Goal: Task Accomplishment & Management: Manage account settings

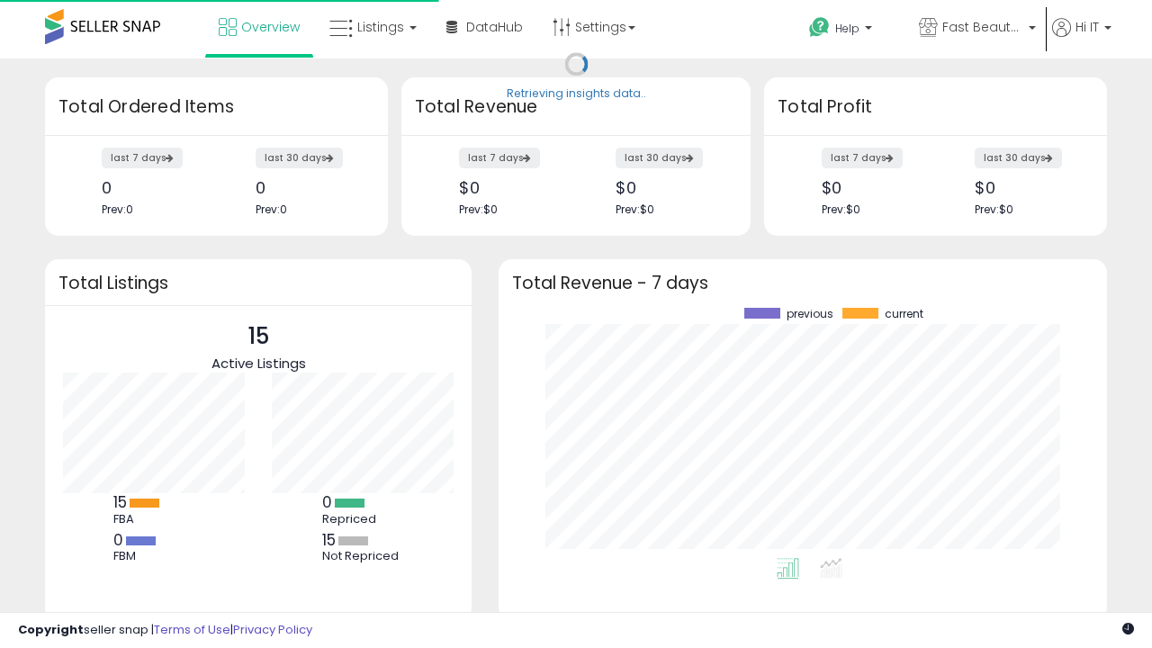
scroll to position [250, 573]
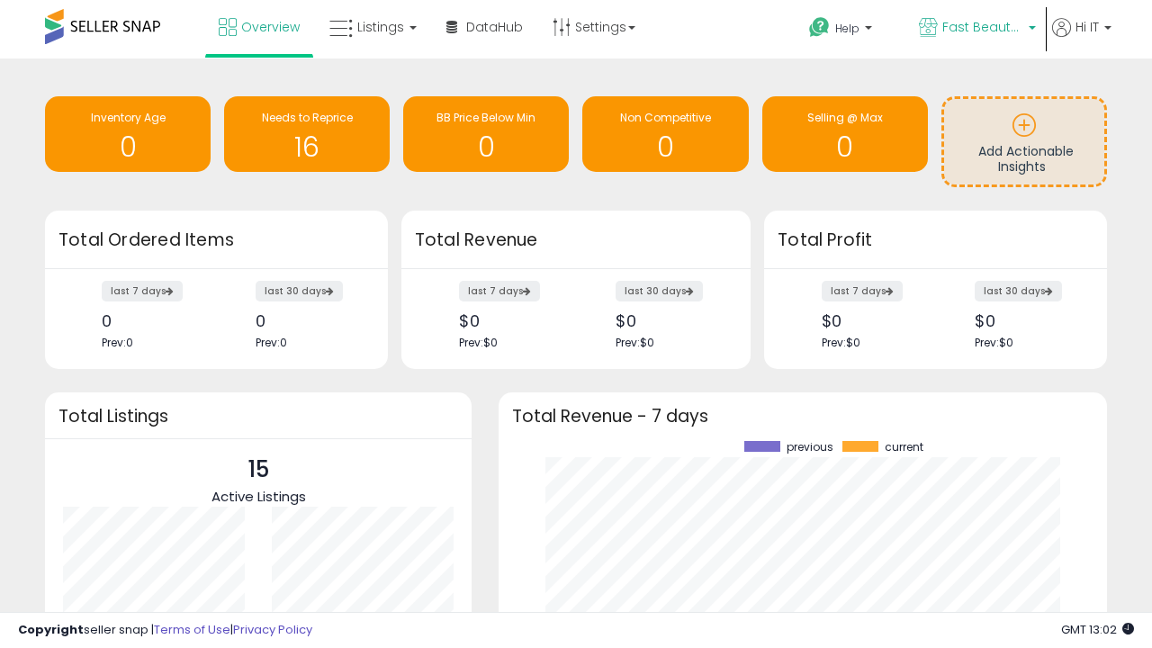
click at [976, 29] on span "Fast Beauty ([GEOGRAPHIC_DATA])" at bounding box center [983, 27] width 81 height 18
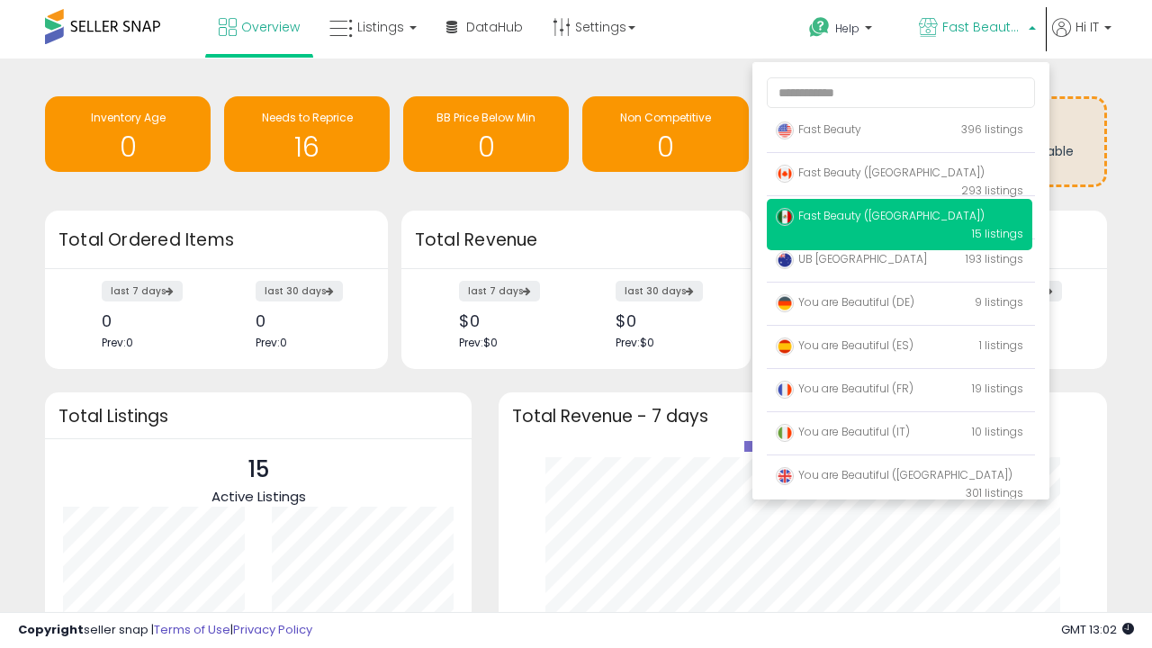
click at [899, 132] on p "Fast Beauty 396 listings" at bounding box center [900, 131] width 266 height 36
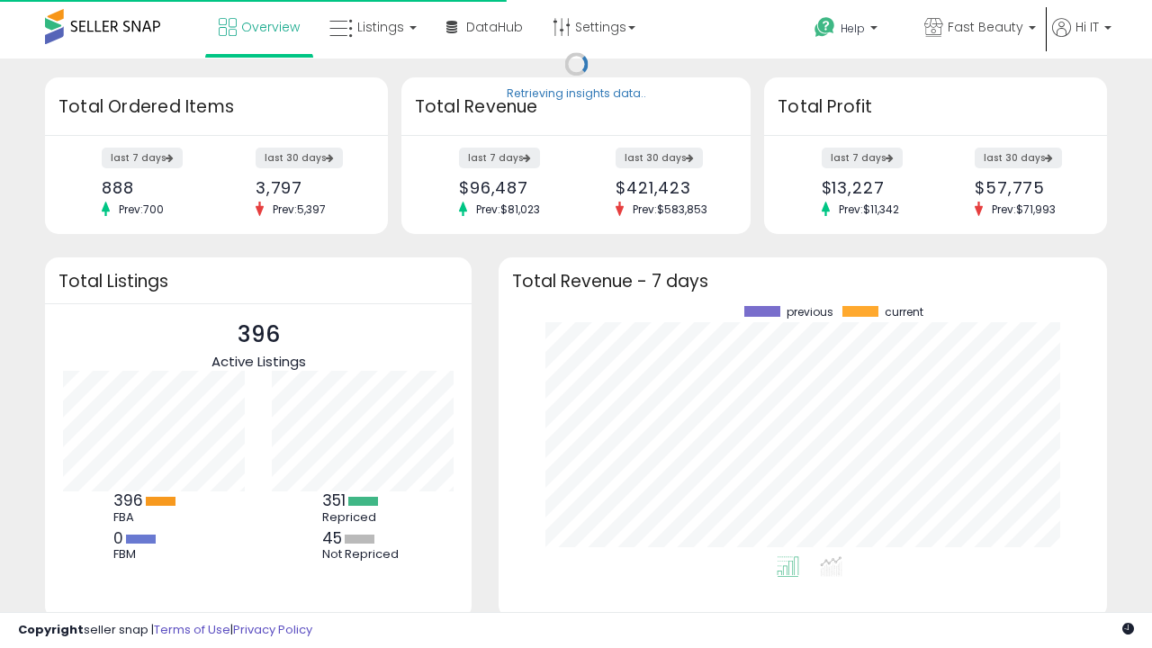
scroll to position [250, 573]
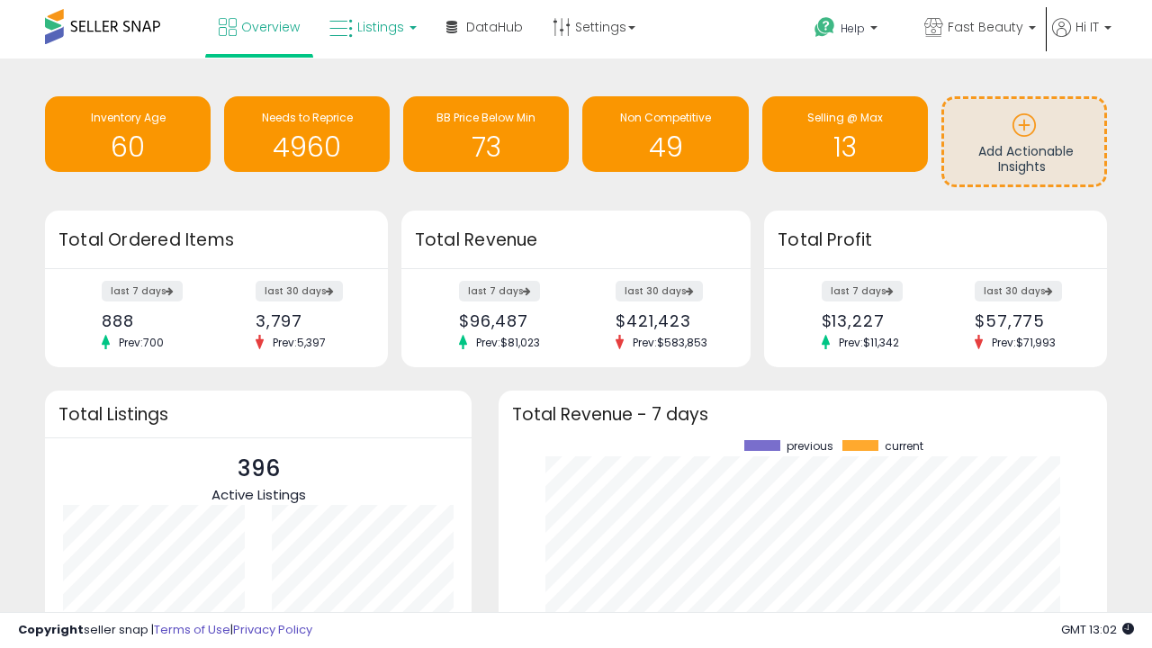
click at [371, 27] on span "Listings" at bounding box center [380, 27] width 47 height 18
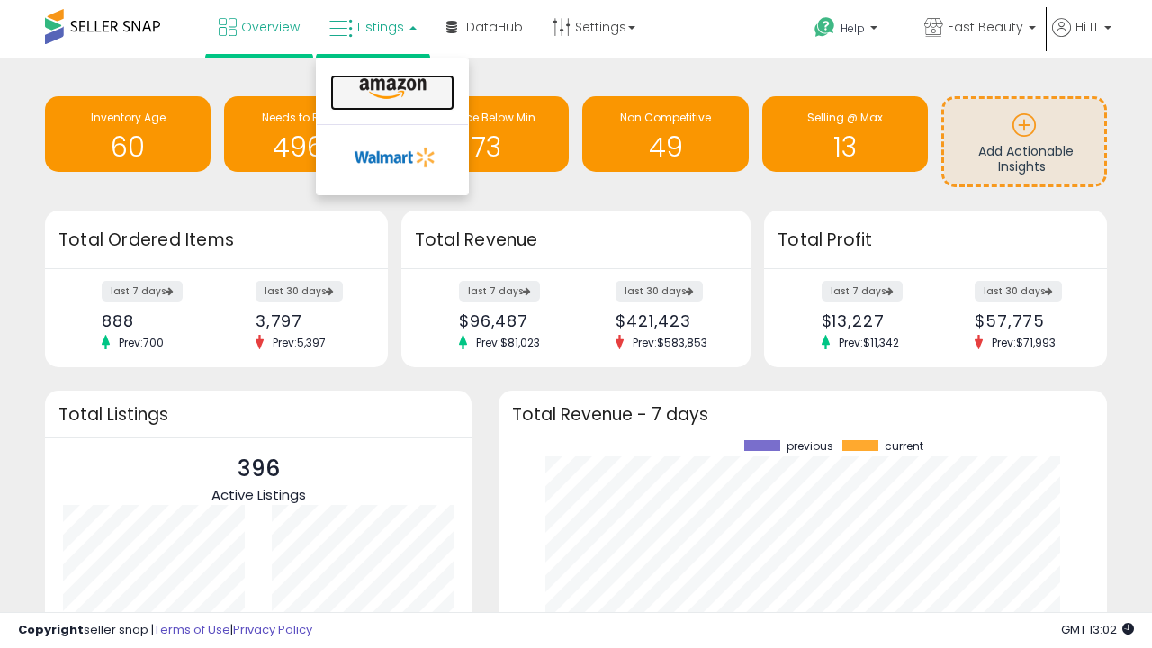
click at [391, 89] on icon at bounding box center [393, 88] width 78 height 23
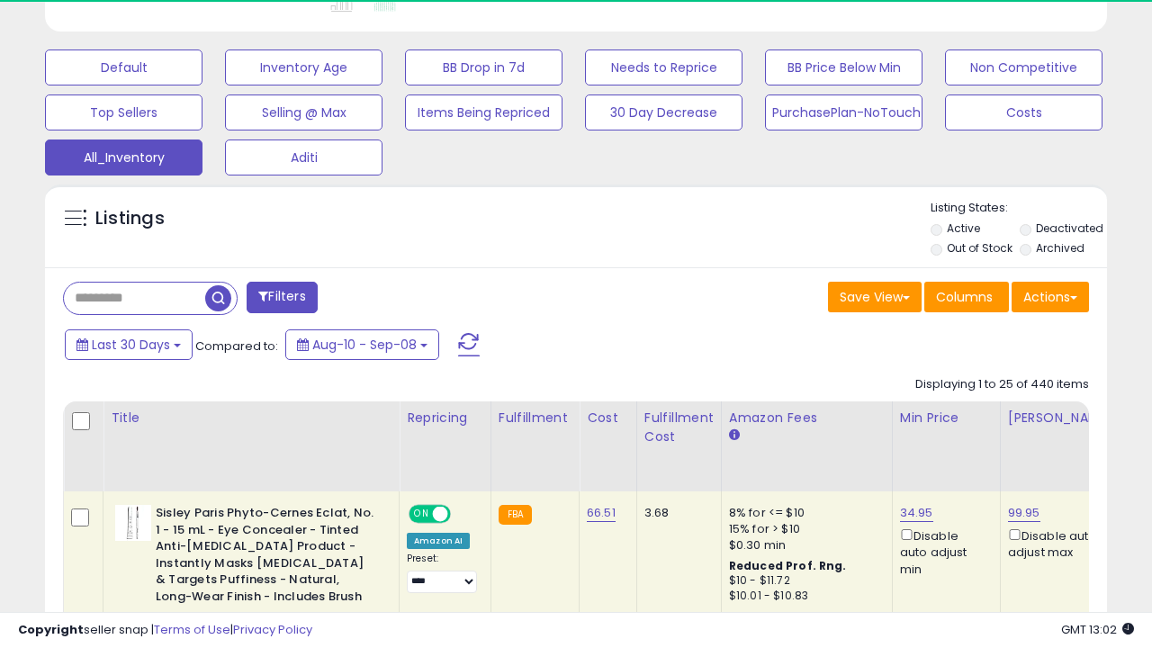
scroll to position [0, 14]
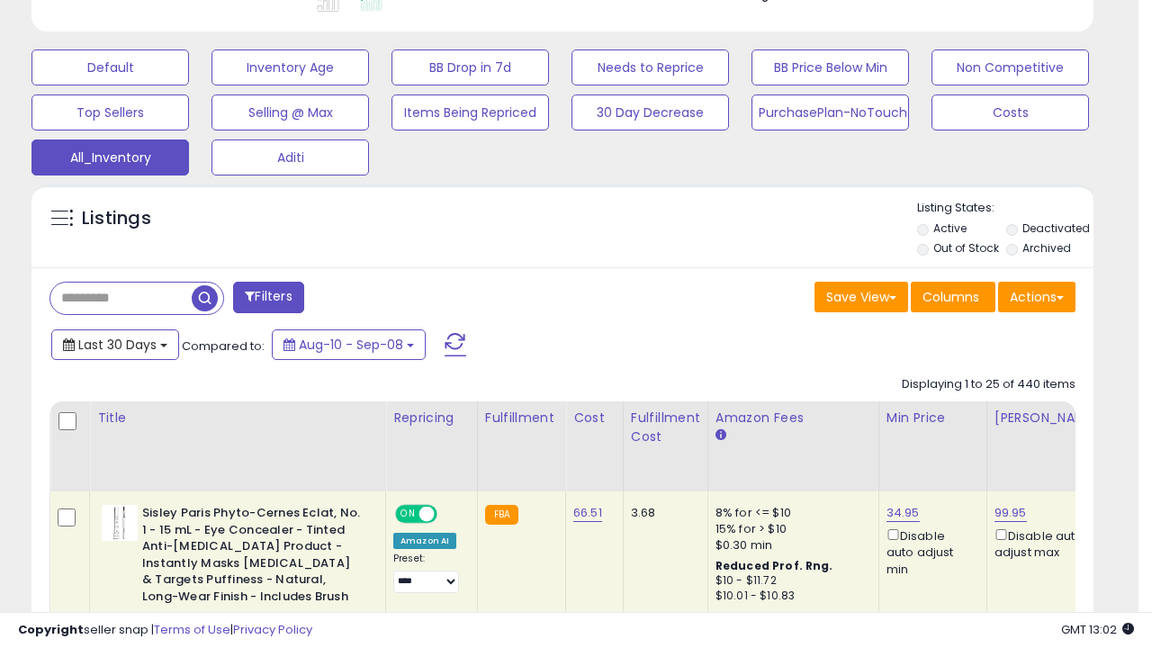
click at [114, 343] on span "Last 30 Days" at bounding box center [117, 345] width 78 height 18
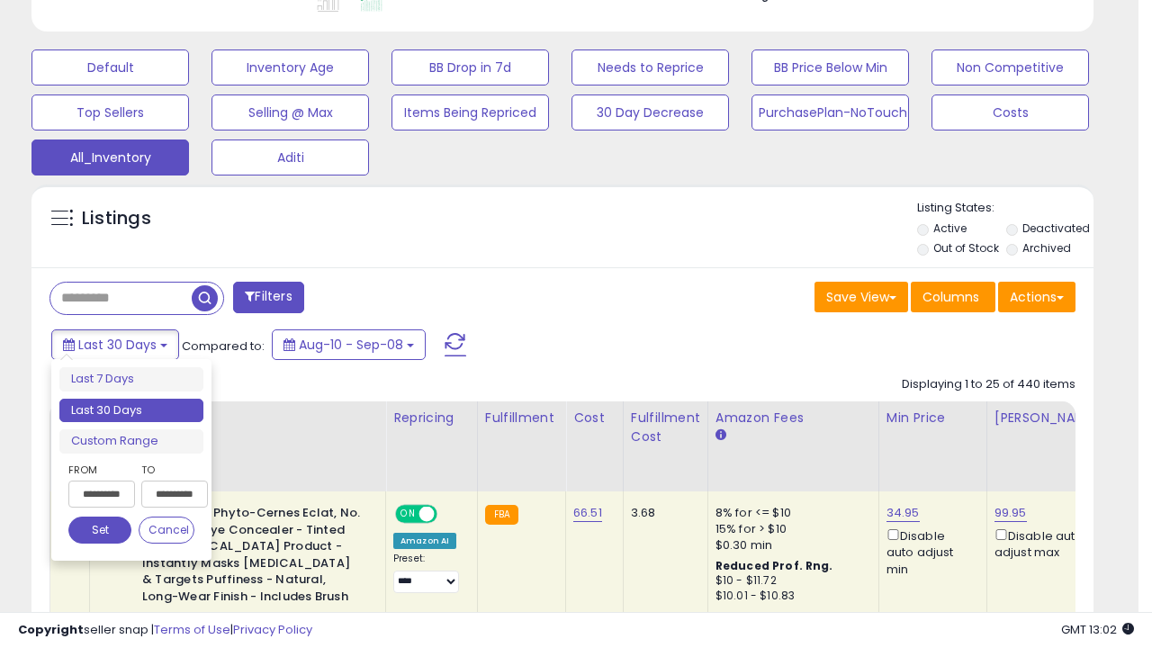
click at [131, 411] on li "Last 30 Days" at bounding box center [131, 411] width 144 height 24
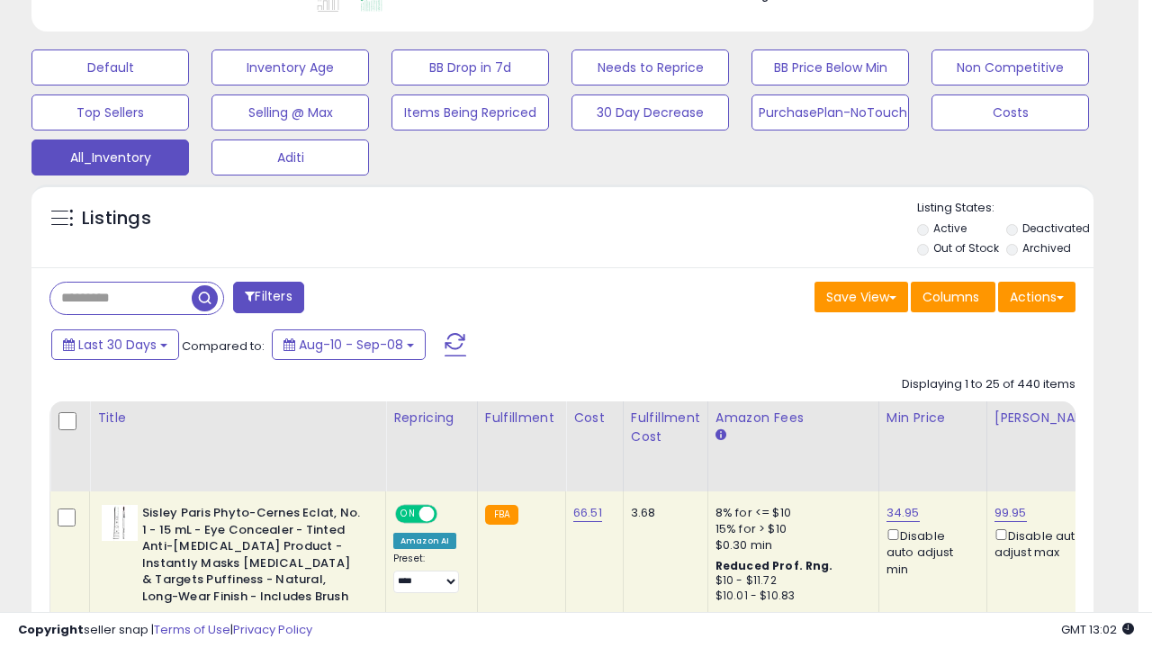
scroll to position [369, 614]
click at [1037, 295] on button "Actions" at bounding box center [1036, 297] width 77 height 31
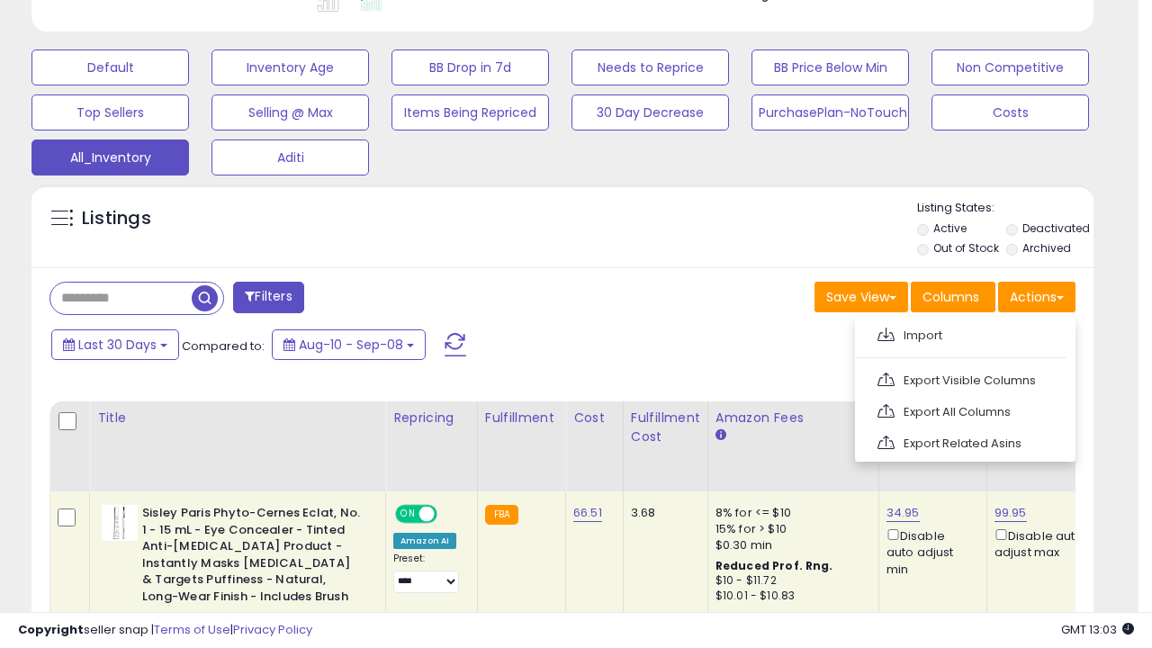
click at [963, 410] on link "Export All Columns" at bounding box center [963, 412] width 197 height 28
